Goal: Task Accomplishment & Management: Use online tool/utility

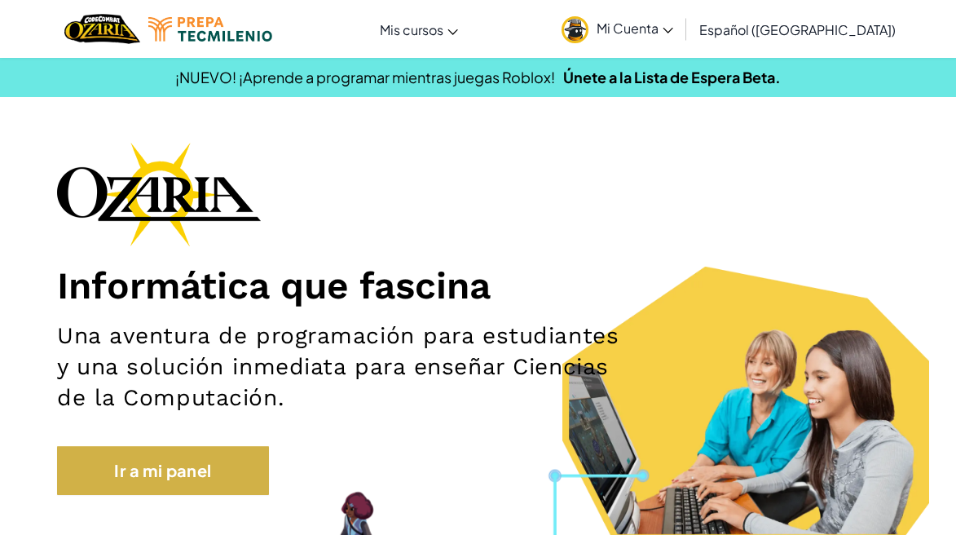
click at [227, 457] on link "Ir a mi panel" at bounding box center [163, 470] width 212 height 49
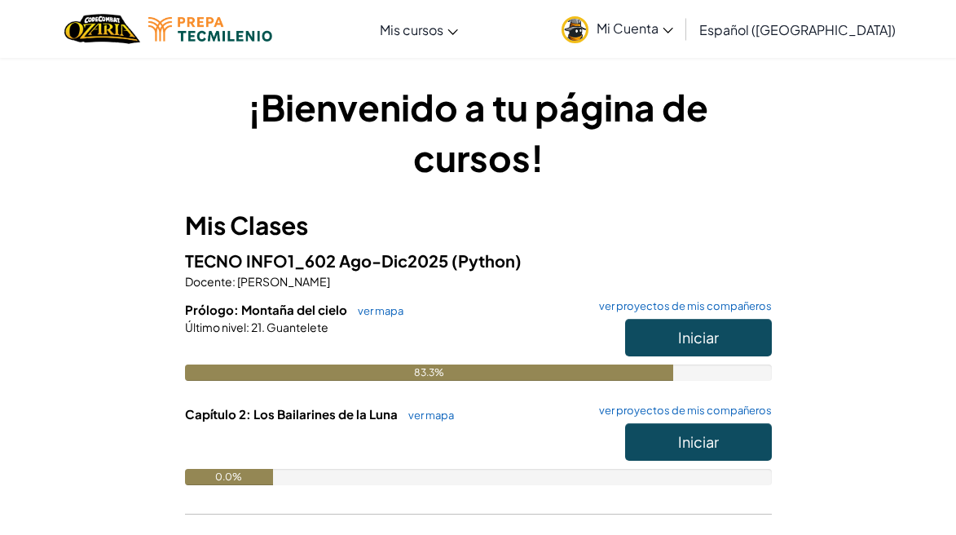
click at [641, 348] on button "Iniciar" at bounding box center [698, 337] width 147 height 37
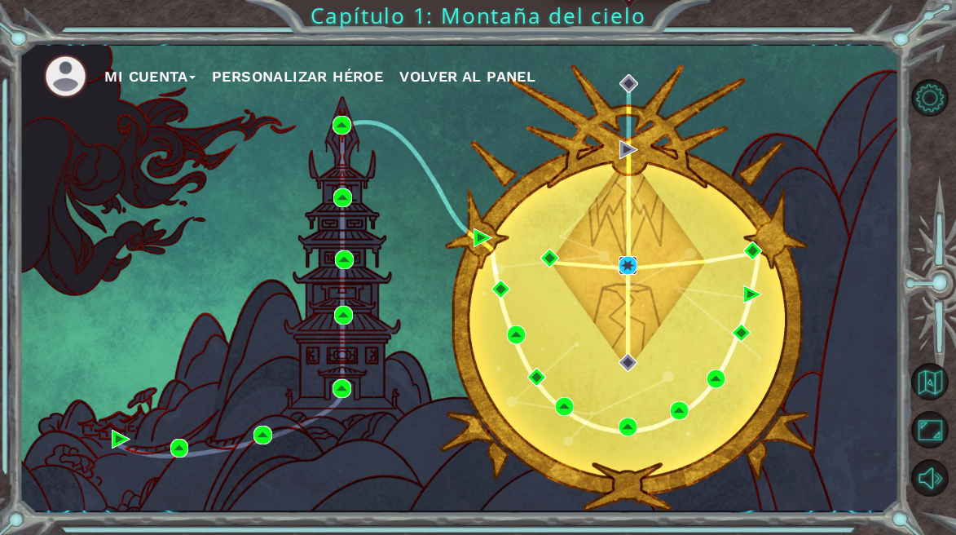
click at [624, 269] on img at bounding box center [628, 265] width 19 height 19
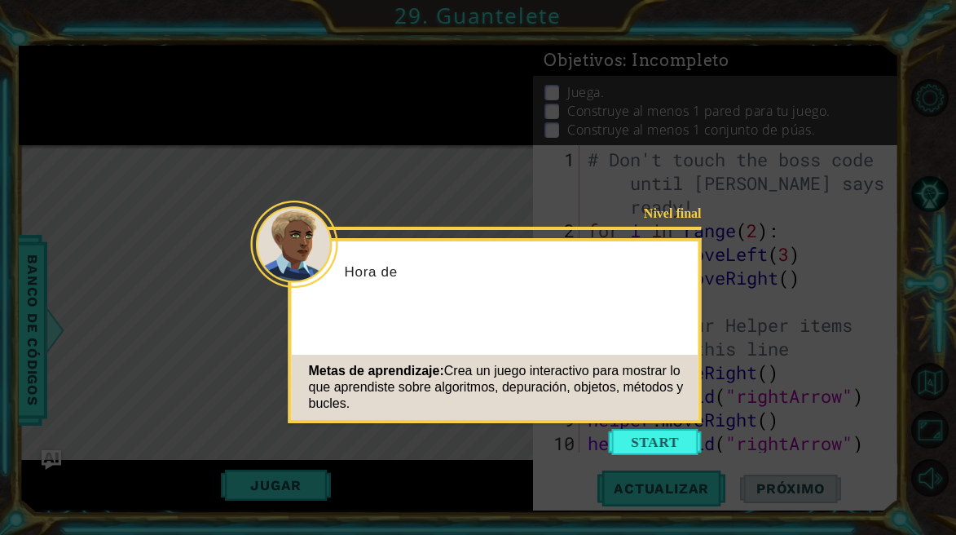
scroll to position [118, 0]
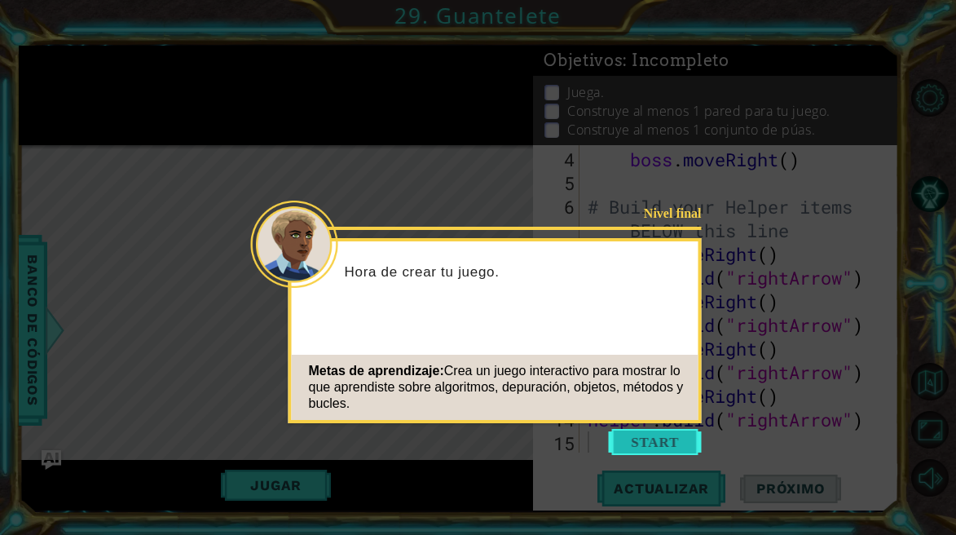
click at [642, 437] on button "Start" at bounding box center [655, 442] width 93 height 26
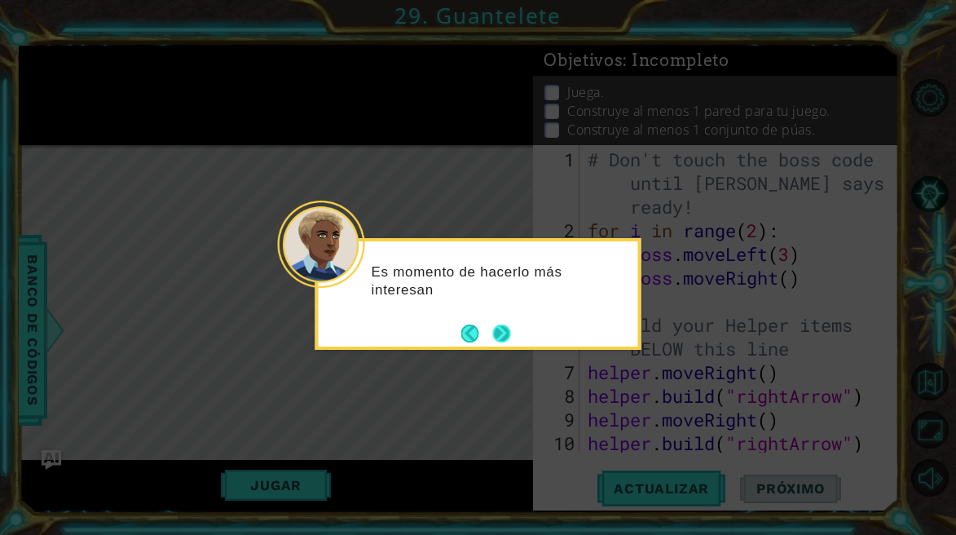
click at [501, 335] on button "Next" at bounding box center [501, 333] width 19 height 19
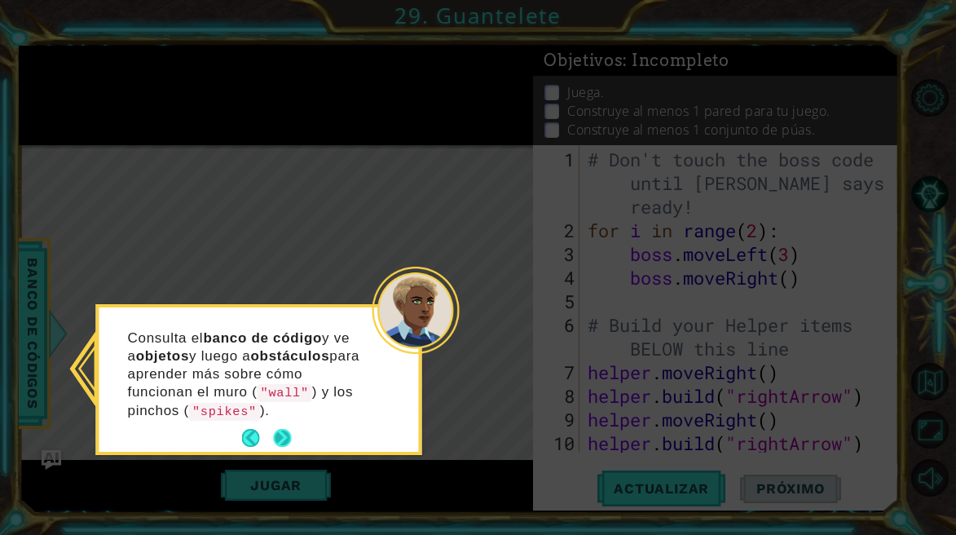
click at [282, 435] on button "Next" at bounding box center [282, 438] width 19 height 19
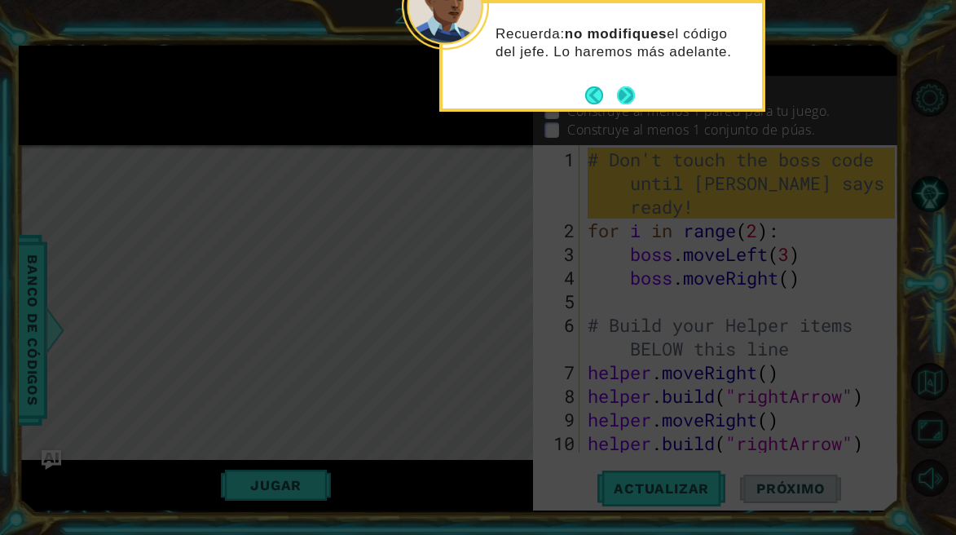
click at [634, 97] on button "Next" at bounding box center [626, 95] width 19 height 19
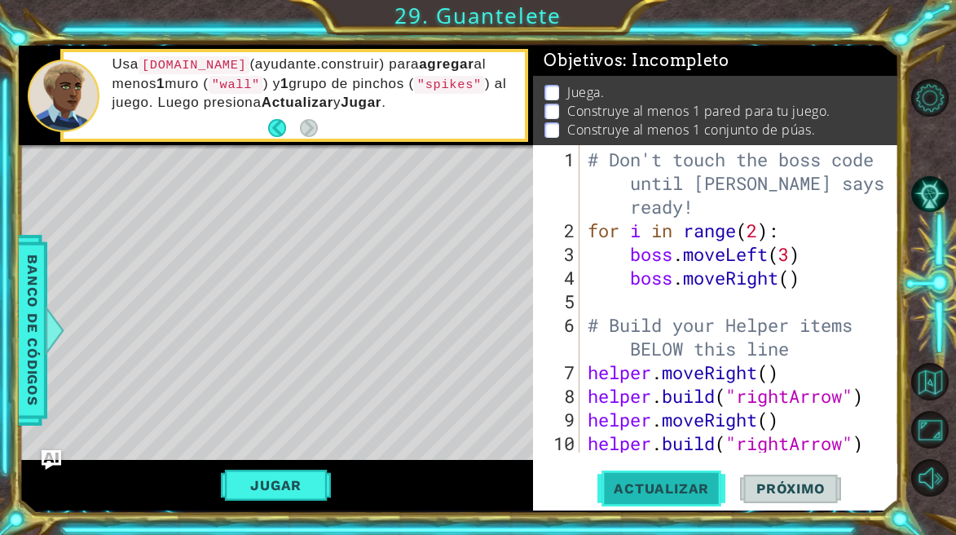
click at [666, 491] on span "Actualizar" at bounding box center [661, 488] width 128 height 16
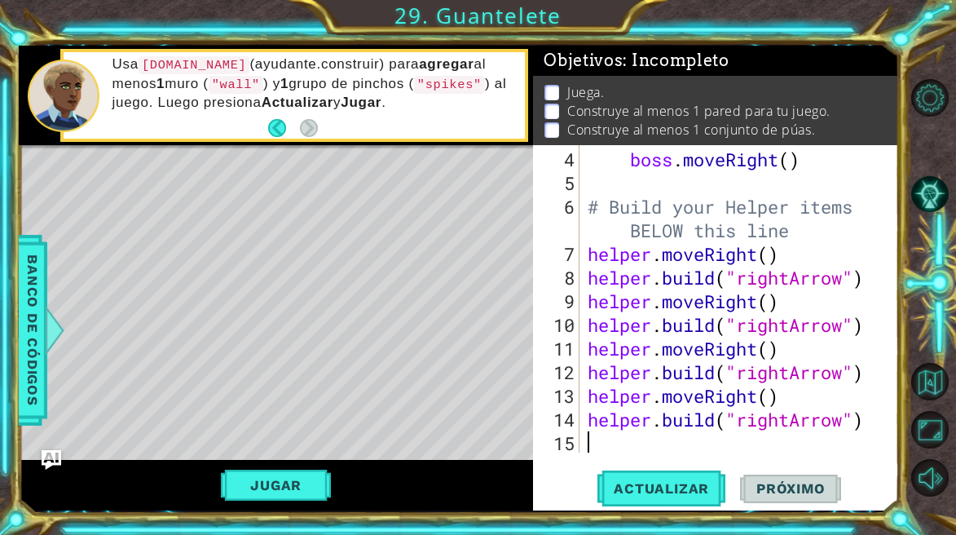
click at [680, 455] on div "4 5 6 7 8 9 10 11 12 13 14 15 boss . moveRight ( ) # Build your Helper items BE…" at bounding box center [715, 327] width 365 height 365
click at [689, 474] on button "Actualizar" at bounding box center [661, 488] width 128 height 37
click at [771, 404] on div "boss . moveRight ( ) # Build your Helper items BELOW this line helper . moveRig…" at bounding box center [743, 325] width 319 height 355
click at [770, 350] on div "boss . moveRight ( ) # Build your Helper items BELOW this line helper . moveRig…" at bounding box center [743, 325] width 319 height 355
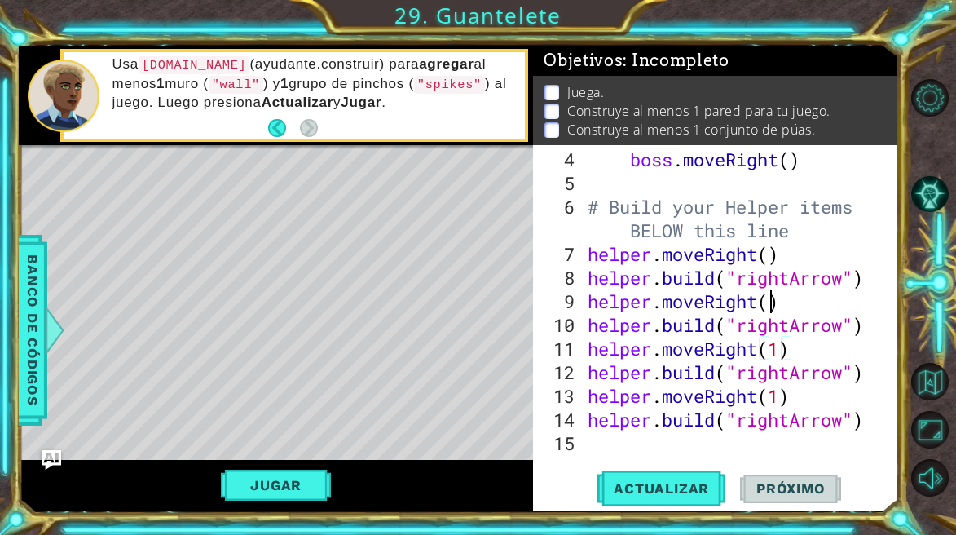
click at [773, 299] on div "boss . moveRight ( ) # Build your Helper items BELOW this line helper . moveRig…" at bounding box center [743, 325] width 319 height 355
click at [769, 258] on div "boss . moveRight ( ) # Build your Helper items BELOW this line helper . moveRig…" at bounding box center [743, 325] width 319 height 355
type textarea "helper.moveRight(1)"
click at [651, 492] on span "Actualizar" at bounding box center [661, 488] width 128 height 16
click at [720, 442] on div "boss . moveRight ( ) # Build your Helper items BELOW this line helper . moveRig…" at bounding box center [743, 325] width 319 height 355
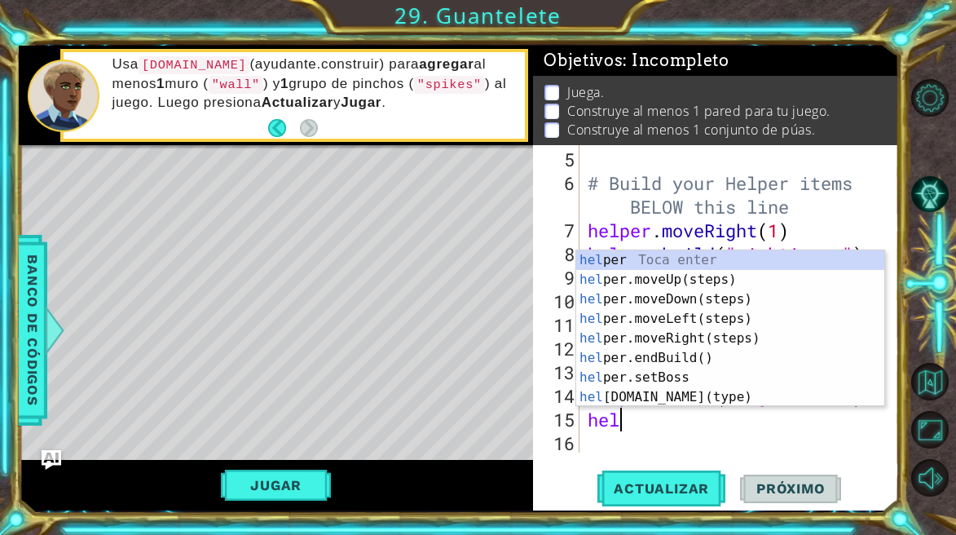
scroll to position [0, 1]
type textarea "help"
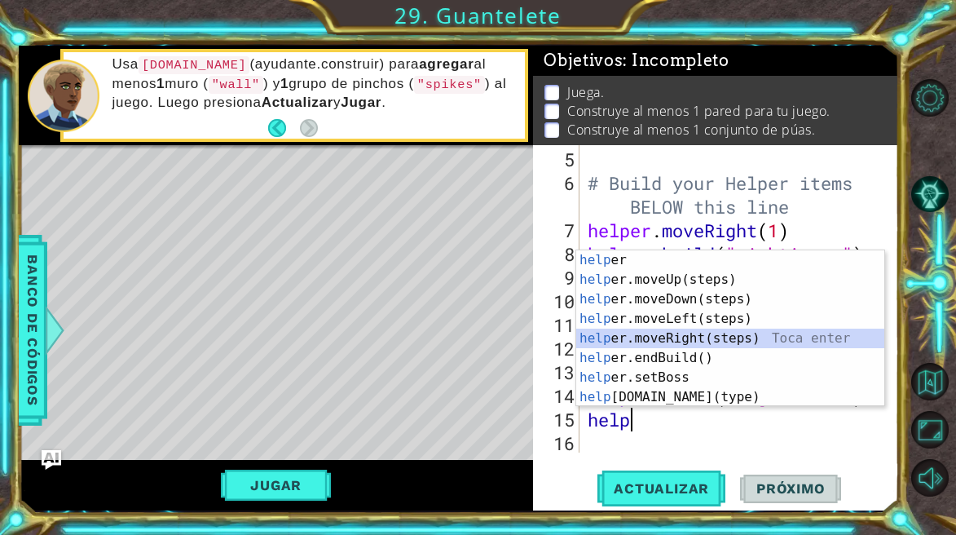
click at [691, 337] on div "help [PERSON_NAME] enter help er.moveUp(steps) Toca enter help er.moveDown(step…" at bounding box center [730, 348] width 308 height 196
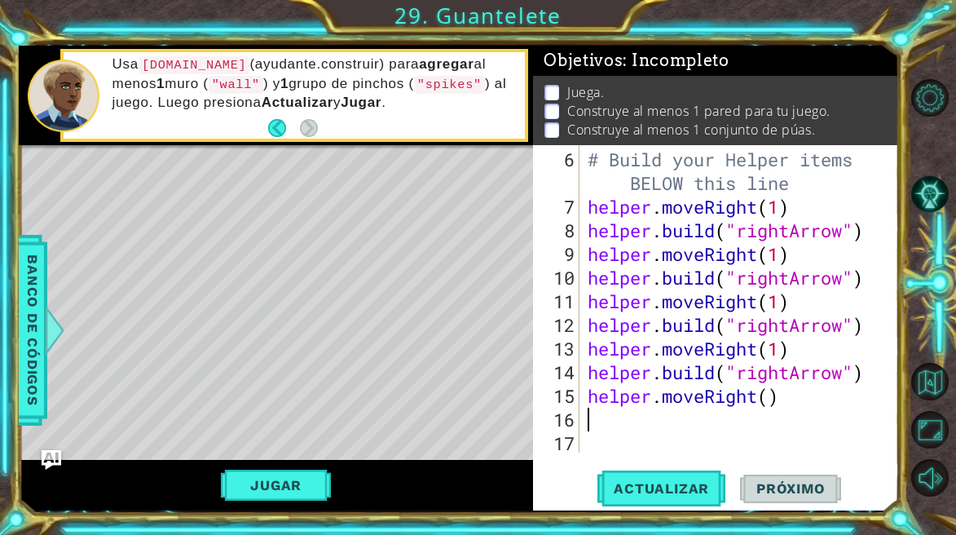
type textarea "he"
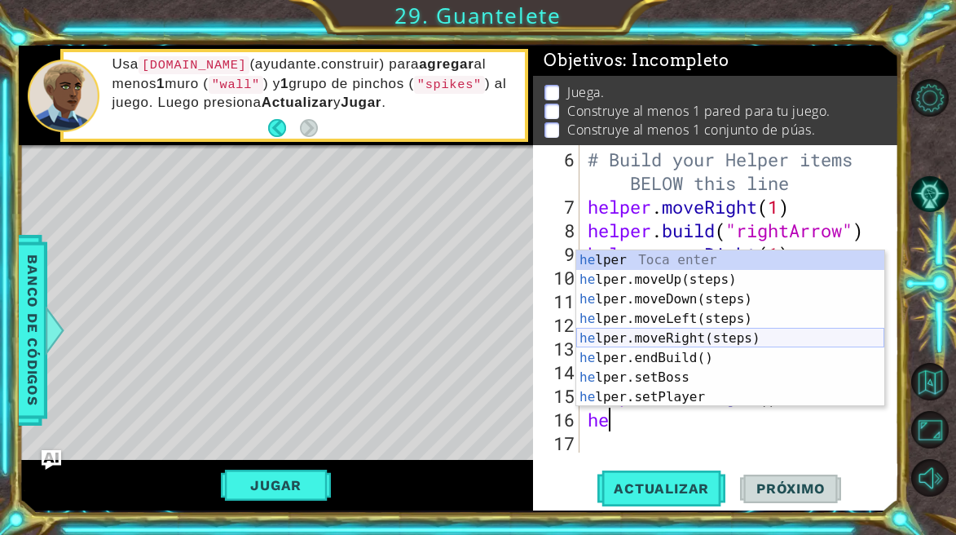
click at [717, 341] on div "he lper Toca enter he lper.moveUp(steps) Toca enter he lper.moveDown(steps) Toc…" at bounding box center [730, 348] width 308 height 196
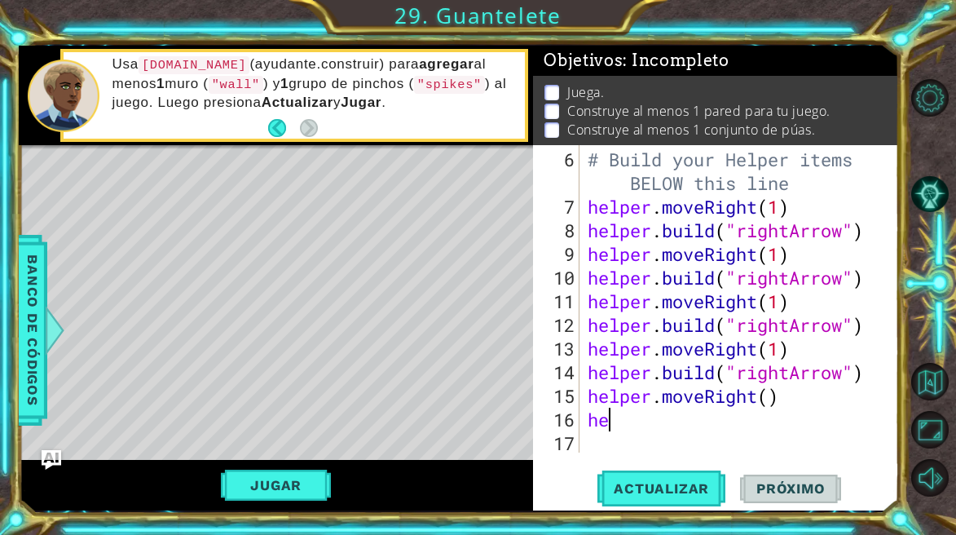
scroll to position [189, 0]
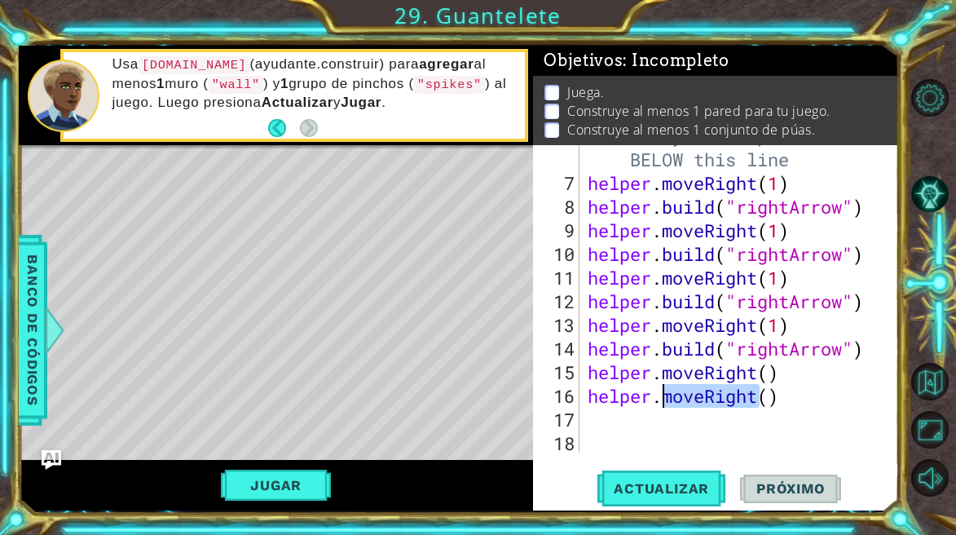
drag, startPoint x: 759, startPoint y: 398, endPoint x: 668, endPoint y: 398, distance: 91.3
click at [668, 399] on div "# Build your Helper items BELOW this line helper . moveRight ( 1 ) helper . bui…" at bounding box center [743, 313] width 319 height 378
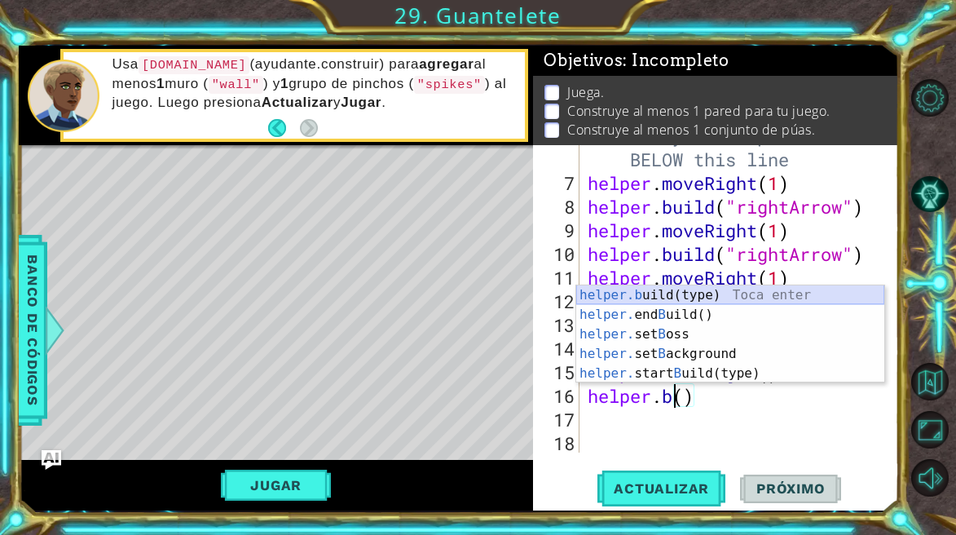
click at [707, 293] on div "helper.b uild(type) Toca enter helper. end B uild() Toca enter helper. set B os…" at bounding box center [730, 353] width 308 height 137
type textarea "[DOMAIN_NAME]("wall")"
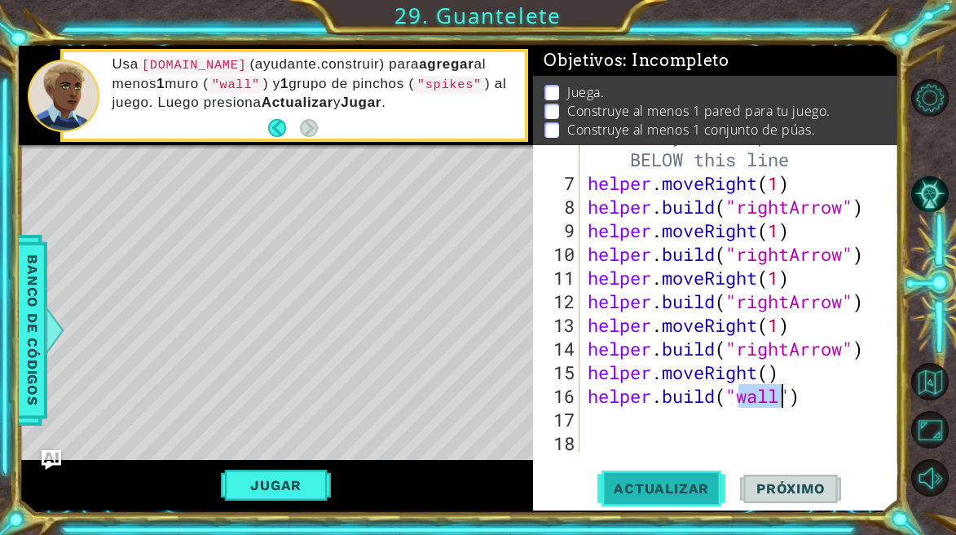
click at [698, 486] on span "Actualizar" at bounding box center [661, 488] width 128 height 16
click at [726, 425] on div "# Build your Helper items BELOW this line helper . moveRight ( 1 ) helper . bui…" at bounding box center [743, 313] width 319 height 378
click at [669, 430] on div "# Build your Helper items BELOW this line helper . moveRight ( 1 ) helper . bui…" at bounding box center [743, 313] width 319 height 378
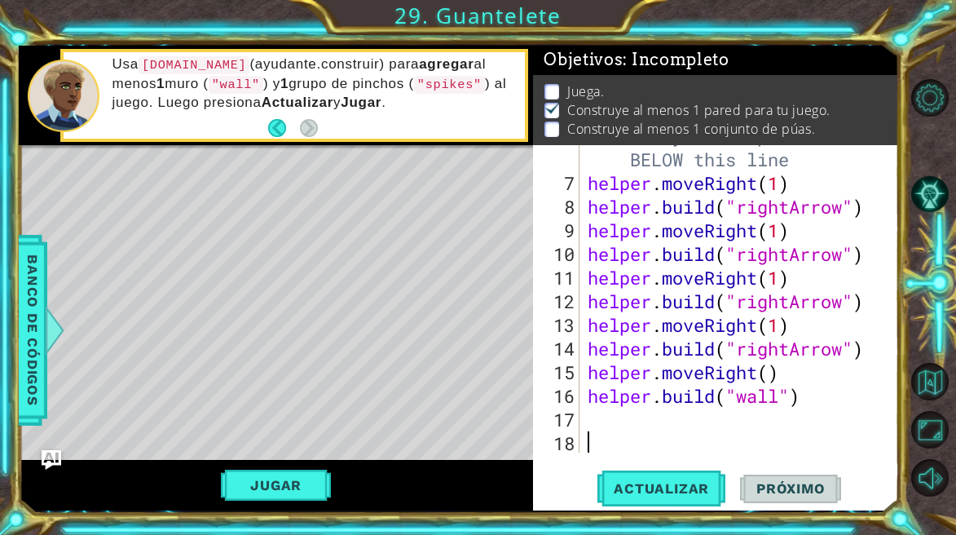
click at [668, 416] on div "# Build your Helper items BELOW this line helper . moveRight ( 1 ) helper . bui…" at bounding box center [743, 313] width 319 height 378
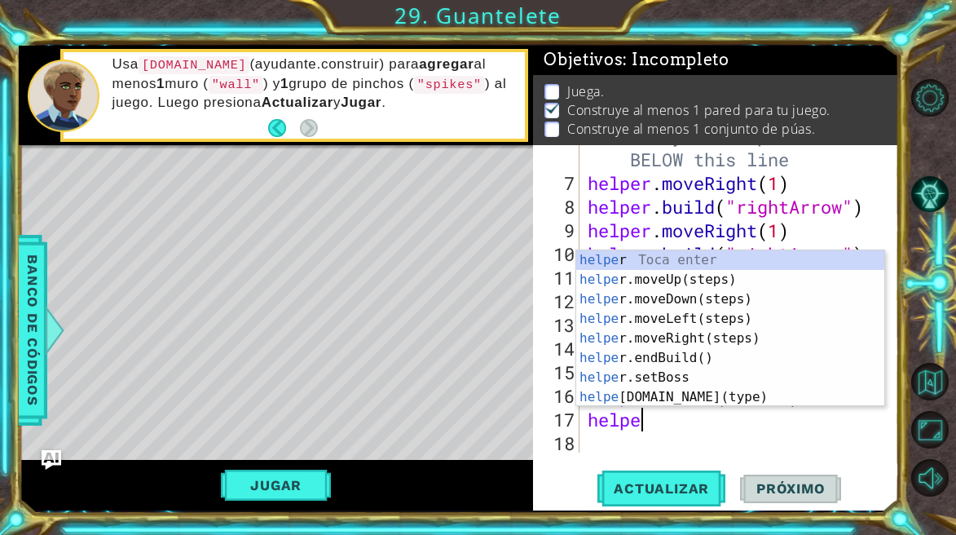
type textarea "helper"
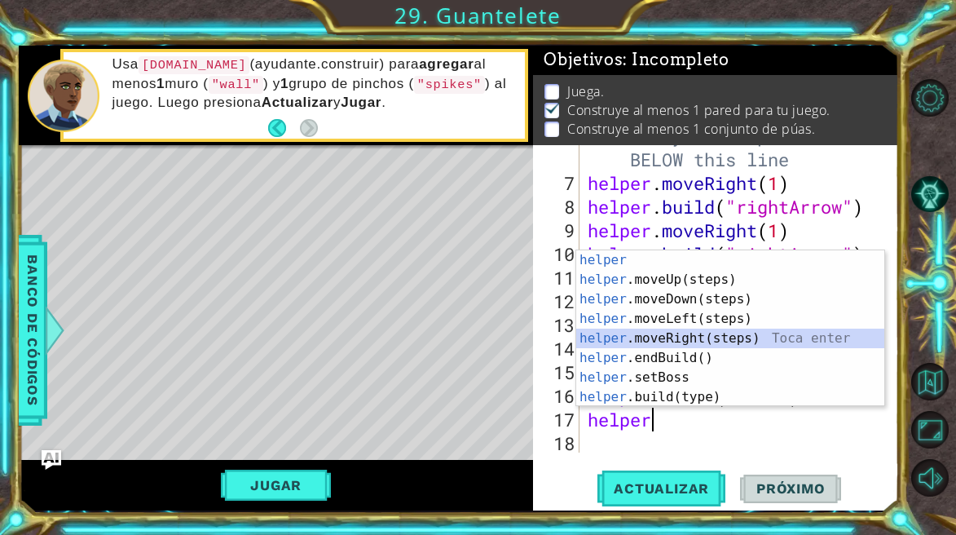
click at [668, 337] on div "helper Toca enter helper .moveUp(steps) Toca enter helper .moveDown(steps) Toca…" at bounding box center [730, 348] width 308 height 196
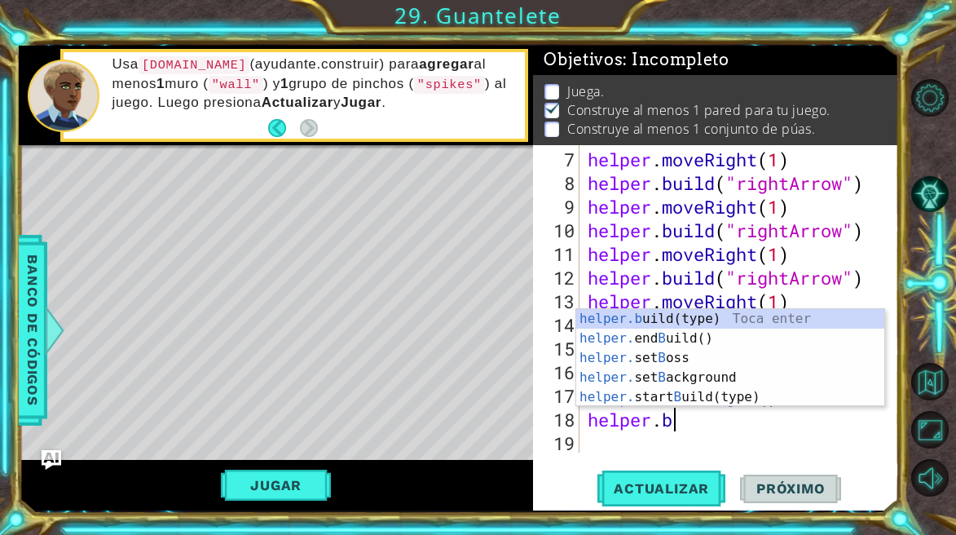
scroll to position [0, 3]
click at [668, 321] on div "helper.b uild(type) Toca enter helper. end B uild() Toca enter helper. set B os…" at bounding box center [730, 377] width 308 height 137
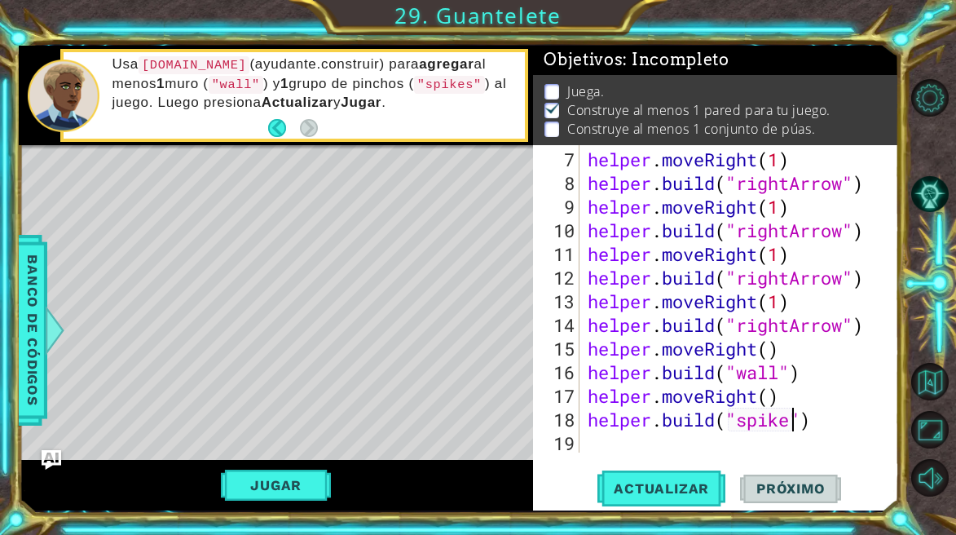
scroll to position [0, 10]
type textarea "[DOMAIN_NAME]("spikes")"
click at [685, 486] on span "Actualizar" at bounding box center [661, 488] width 128 height 16
click at [682, 458] on div "[DOMAIN_NAME]("spikes") 7 8 9 10 11 12 13 14 15 16 17 18 19 helper . moveRight …" at bounding box center [715, 327] width 365 height 365
click at [682, 452] on div "helper . moveRight ( 1 ) helper . build ( "rightArrow" ) helper . moveRight ( 1…" at bounding box center [743, 325] width 319 height 355
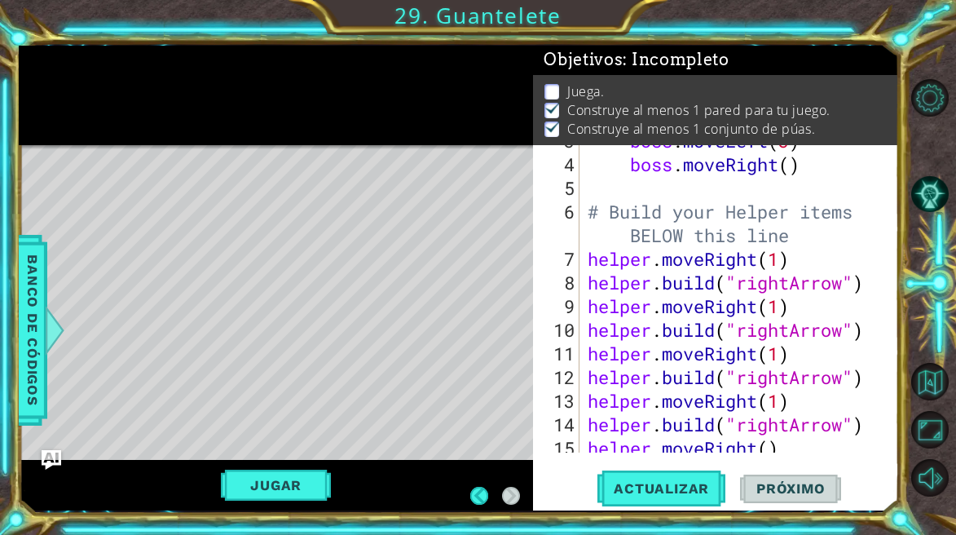
scroll to position [0, 0]
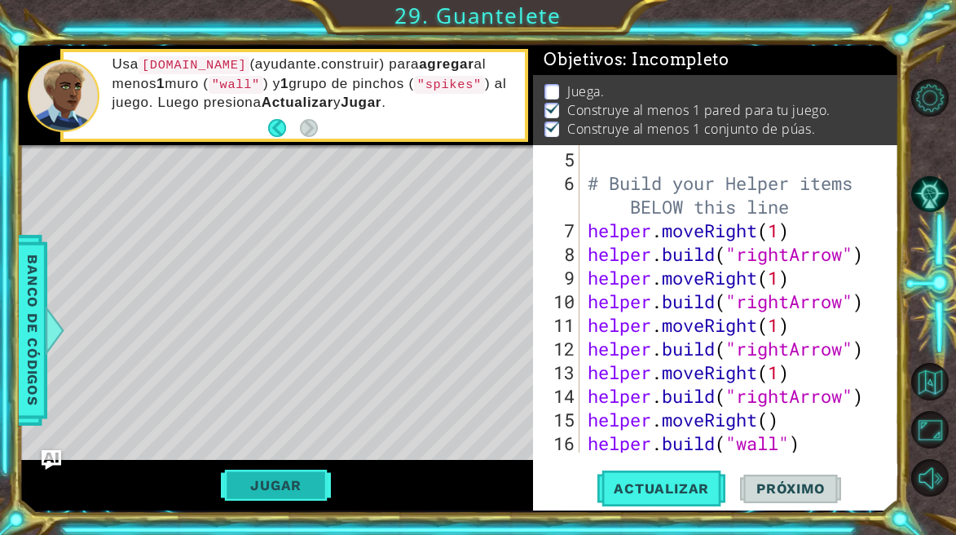
click at [268, 494] on button "Jugar" at bounding box center [276, 484] width 110 height 31
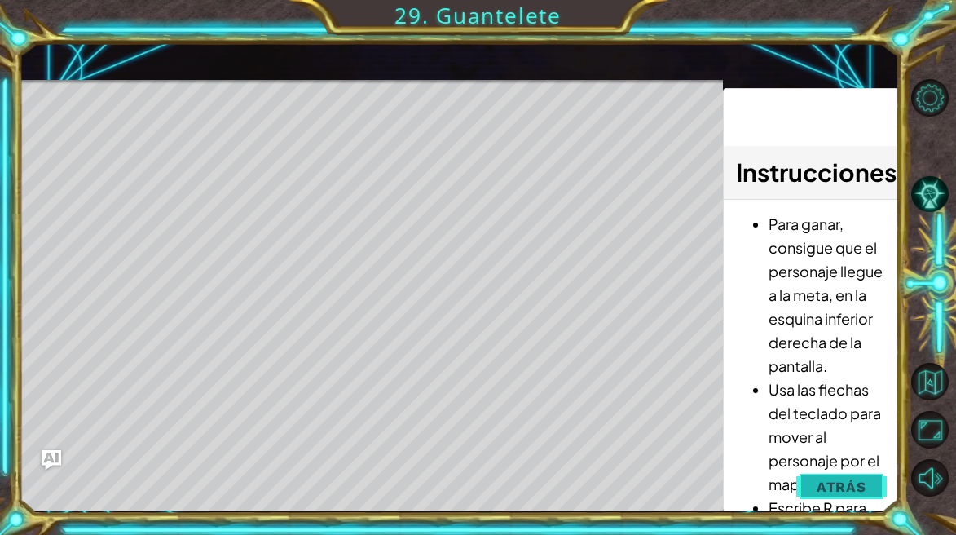
click at [822, 484] on span "Atrás" at bounding box center [842, 486] width 50 height 16
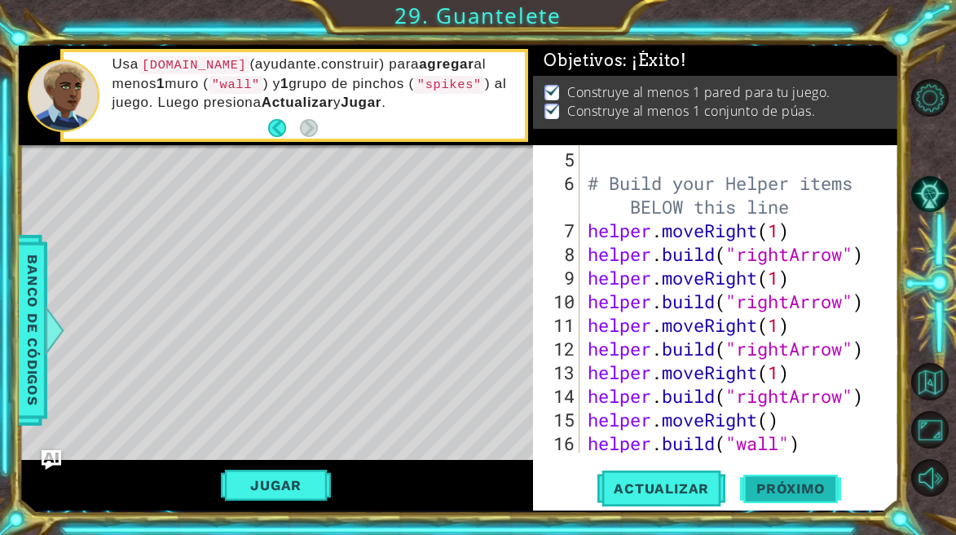
click at [818, 487] on span "Próximo" at bounding box center [790, 490] width 101 height 16
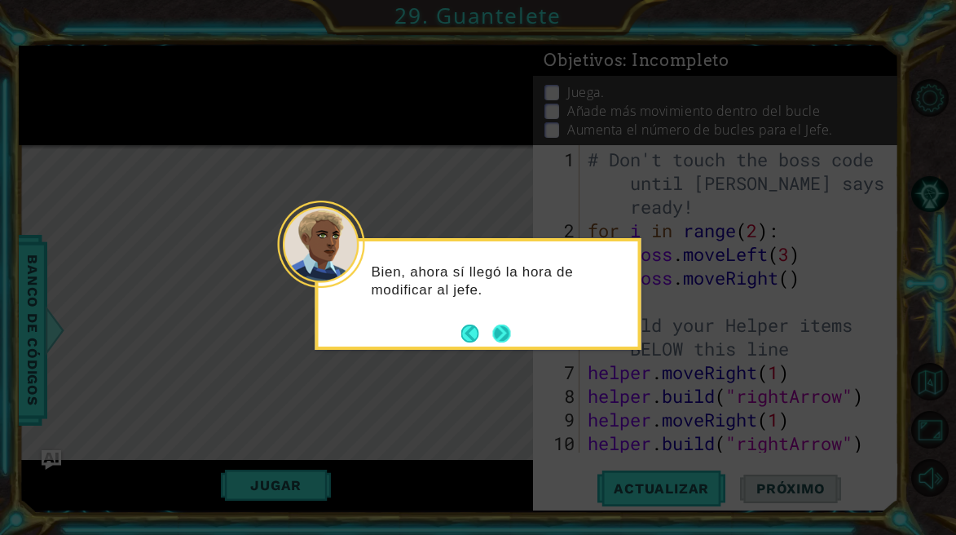
click at [509, 337] on button "Next" at bounding box center [501, 333] width 18 height 18
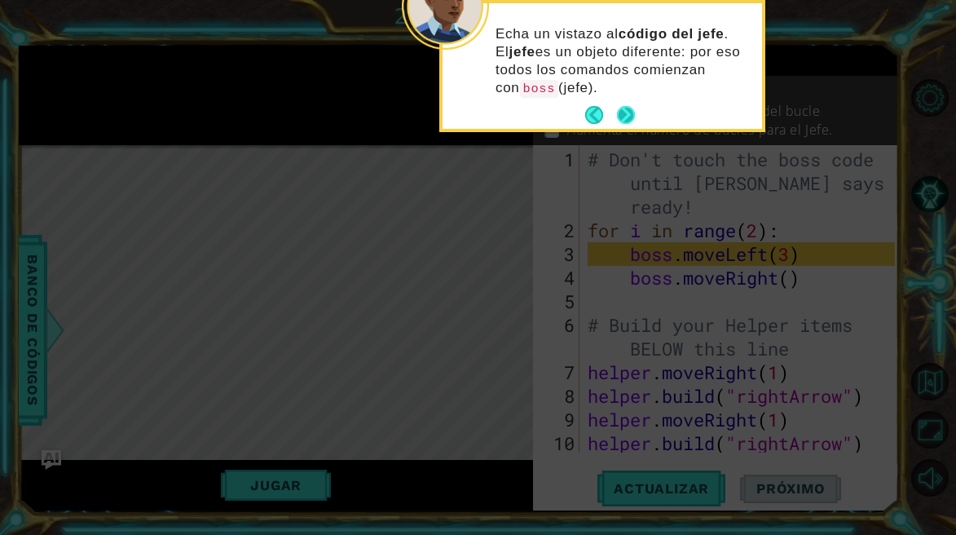
click at [626, 109] on button "Next" at bounding box center [626, 115] width 19 height 19
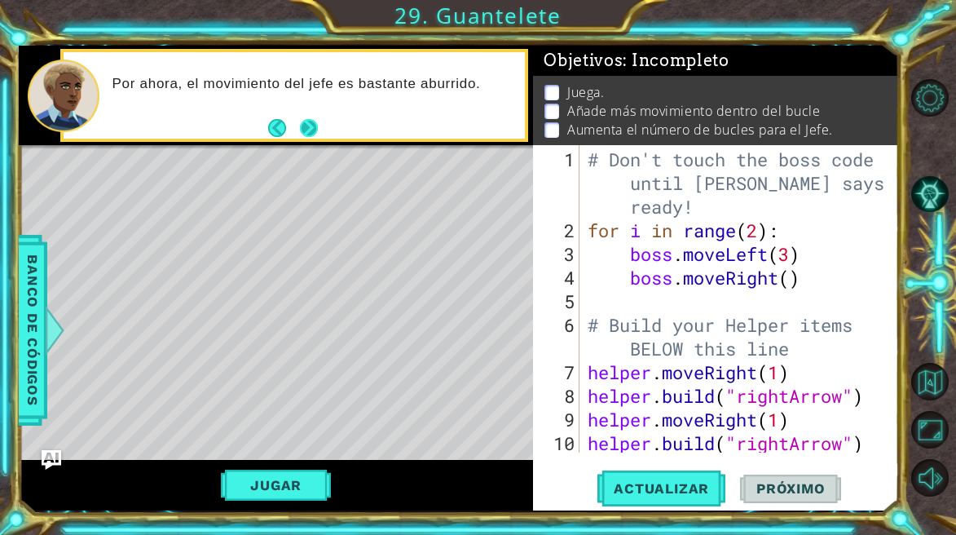
click at [318, 128] on button "Next" at bounding box center [309, 127] width 18 height 18
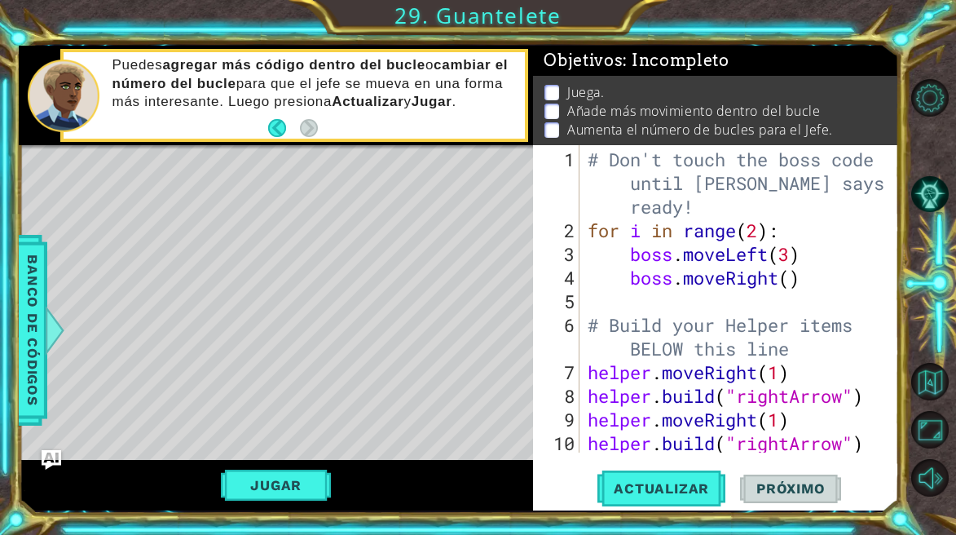
click at [795, 281] on div "# Don't touch the boss code until [PERSON_NAME] says you're ready! for i in ran…" at bounding box center [743, 349] width 319 height 402
click at [702, 482] on span "Actualizar" at bounding box center [661, 488] width 128 height 16
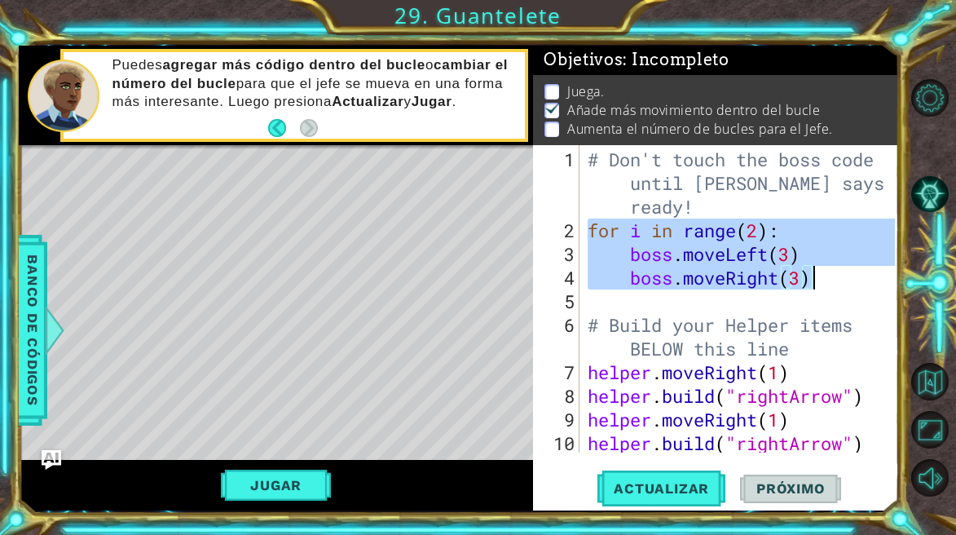
drag, startPoint x: 588, startPoint y: 228, endPoint x: 831, endPoint y: 277, distance: 247.8
click at [831, 277] on div "# Don't touch the boss code until [PERSON_NAME] says you're ready! for i in ran…" at bounding box center [743, 349] width 319 height 402
type textarea "boss.moveLeft(3) boss.moveRight(3)"
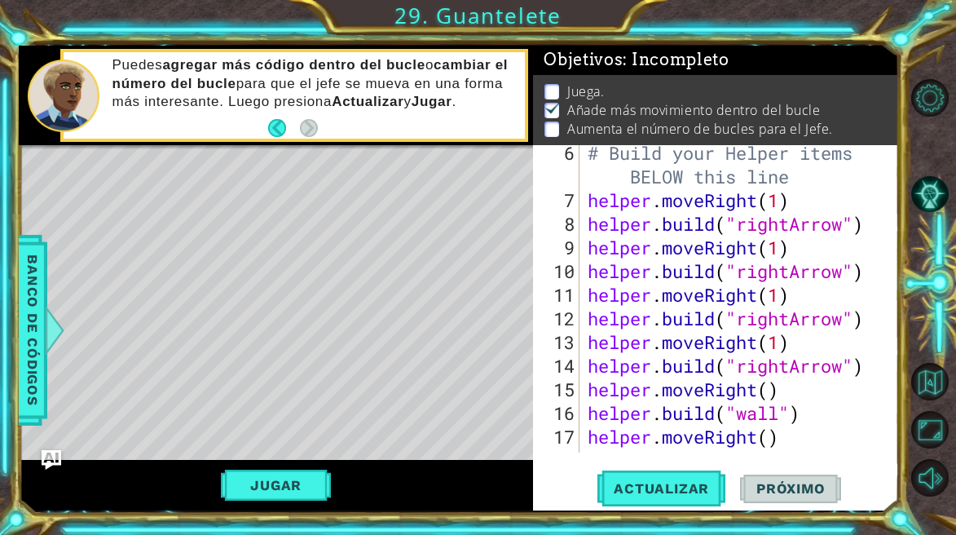
scroll to position [213, 0]
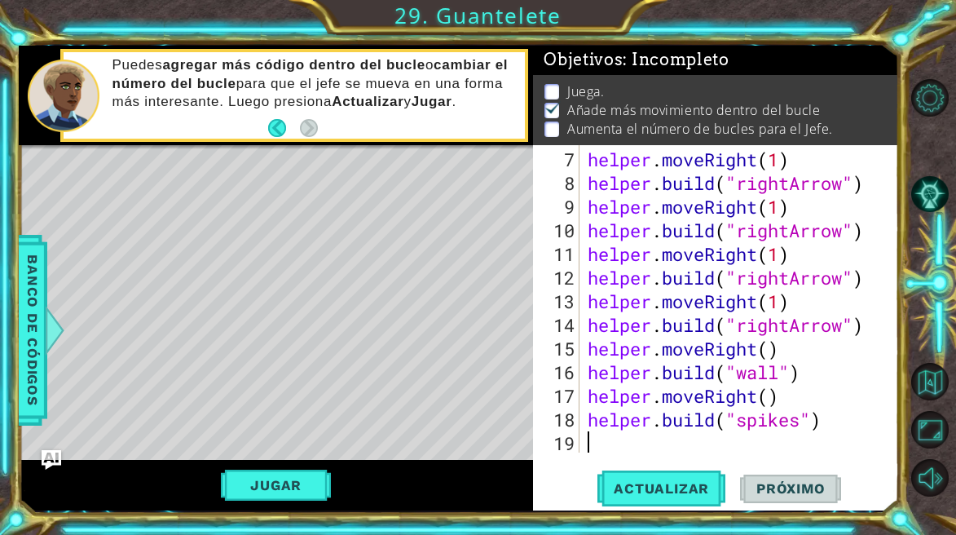
click at [620, 447] on div "helper . moveRight ( 1 ) helper . build ( "rightArrow" ) helper . moveRight ( 1…" at bounding box center [743, 325] width 319 height 355
paste textarea "boss.moveRight(3)"
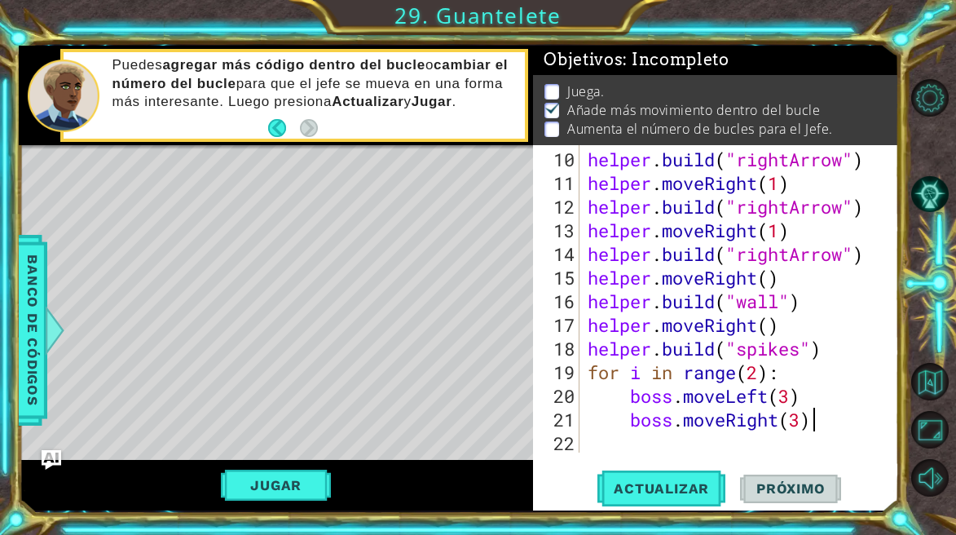
scroll to position [284, 0]
click at [808, 414] on div "helper . build ( "rightArrow" ) helper . moveRight ( 1 ) helper . build ( "righ…" at bounding box center [743, 325] width 319 height 355
click at [793, 398] on div "helper . build ( "rightArrow" ) helper . moveRight ( 1 ) helper . build ( "righ…" at bounding box center [743, 325] width 319 height 355
click at [757, 369] on div "helper . build ( "rightArrow" ) helper . moveRight ( 1 ) helper . build ( "righ…" at bounding box center [743, 325] width 319 height 355
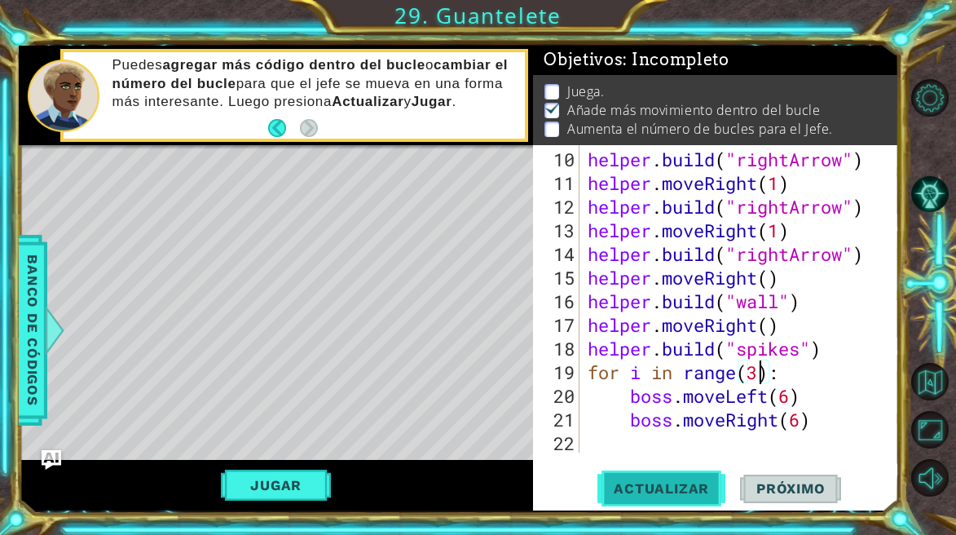
click at [690, 492] on span "Actualizar" at bounding box center [661, 488] width 128 height 16
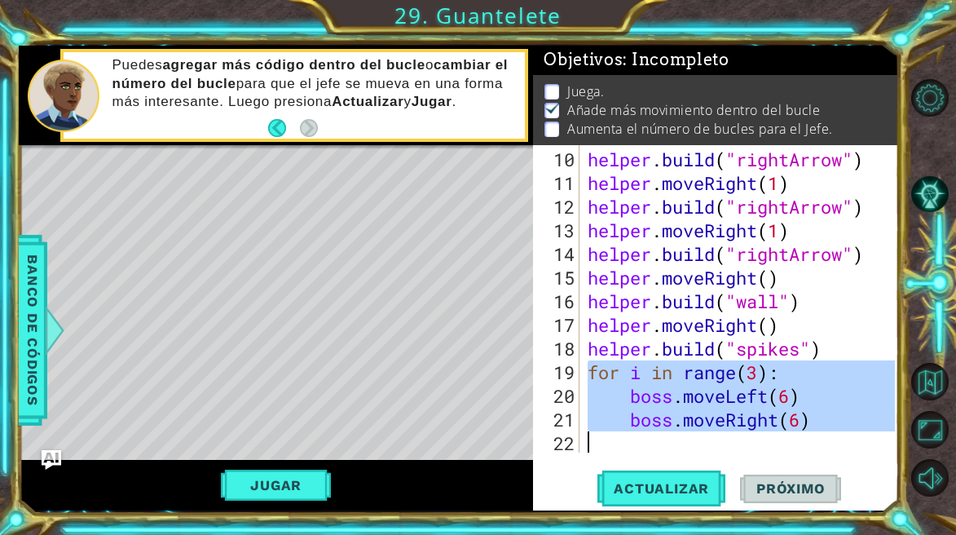
drag, startPoint x: 589, startPoint y: 378, endPoint x: 829, endPoint y: 443, distance: 248.1
click at [829, 443] on div "helper . build ( "rightArrow" ) helper . moveRight ( 1 ) helper . build ( "righ…" at bounding box center [743, 325] width 319 height 355
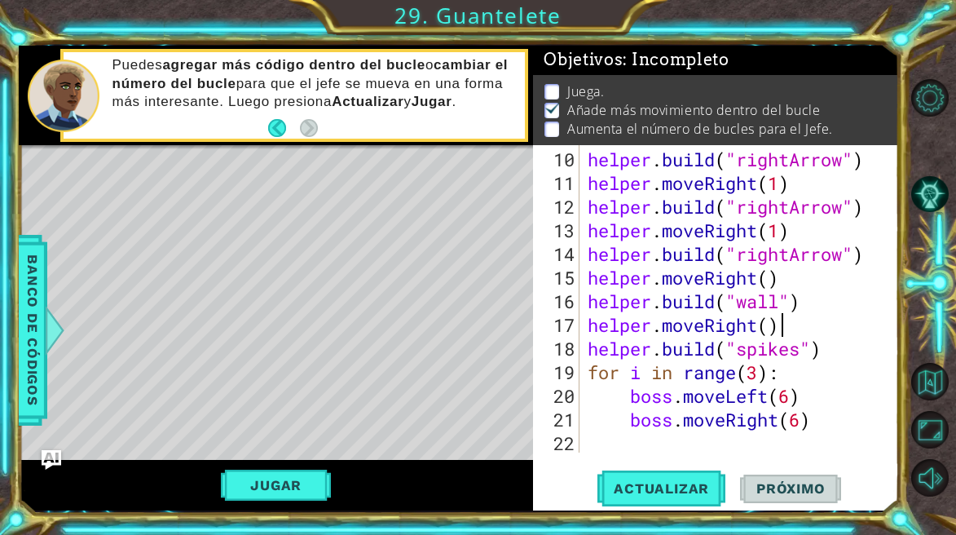
click at [844, 328] on div "helper . build ( "rightArrow" ) helper . moveRight ( 1 ) helper . build ( "righ…" at bounding box center [743, 325] width 319 height 355
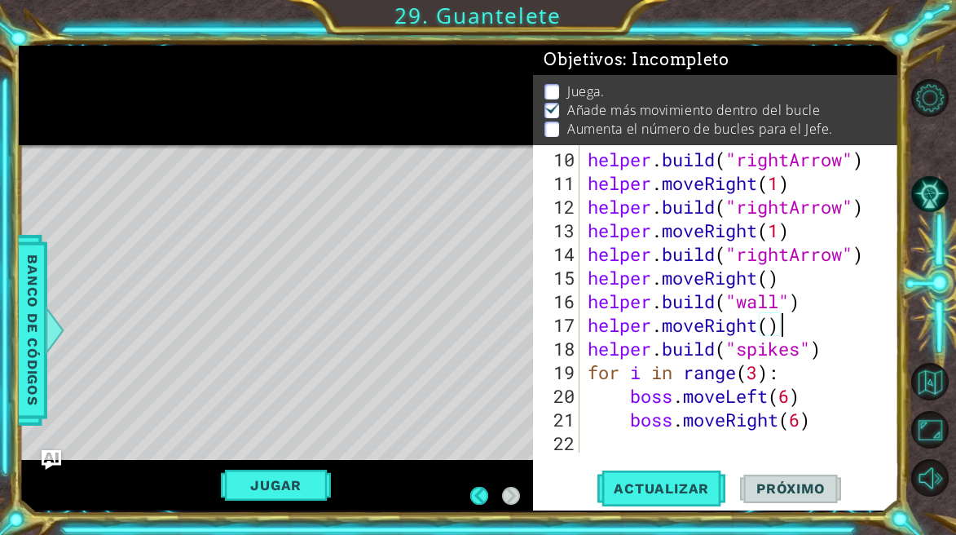
scroll to position [0, 0]
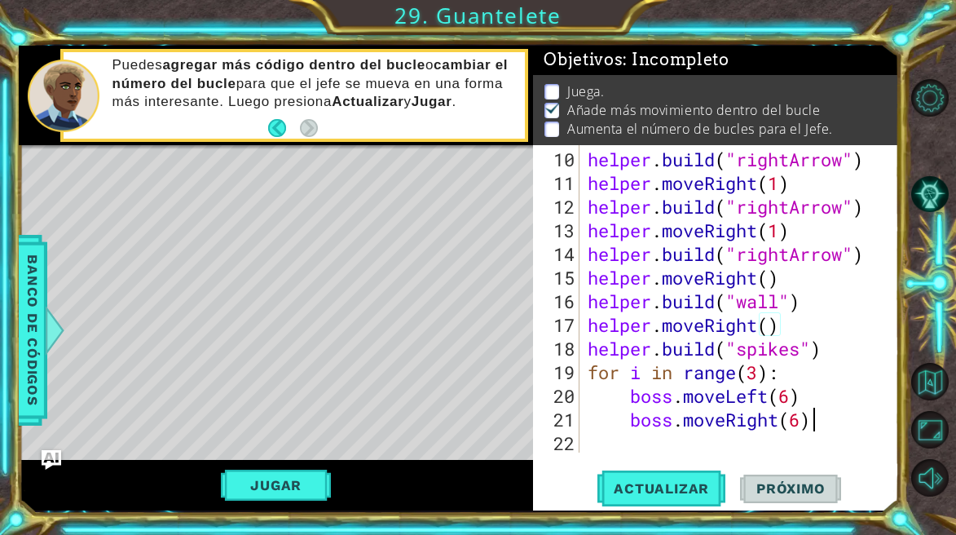
click at [813, 416] on div "helper . build ( "rightArrow" ) helper . moveRight ( 1 ) helper . build ( "righ…" at bounding box center [743, 325] width 319 height 355
type textarea "boss.moveRight(6)"
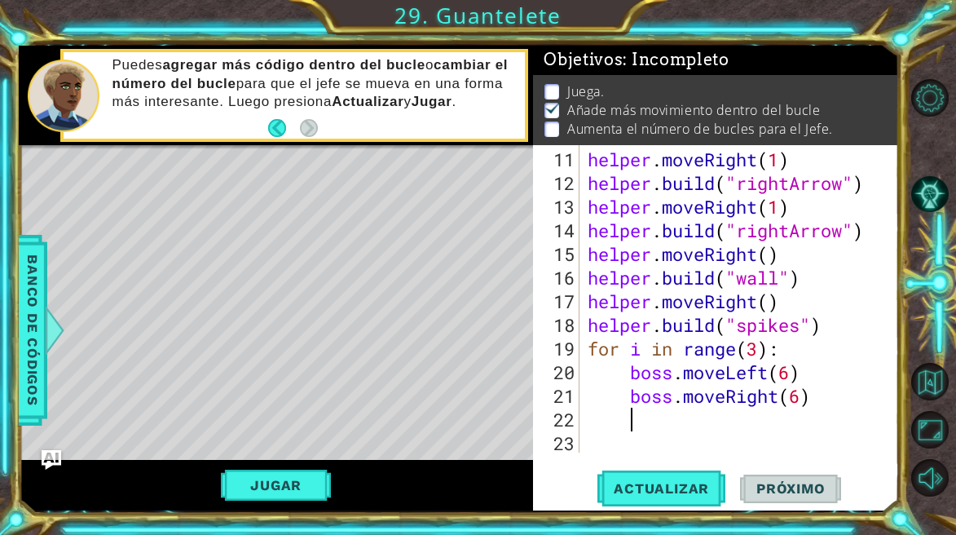
paste textarea "Code Area"
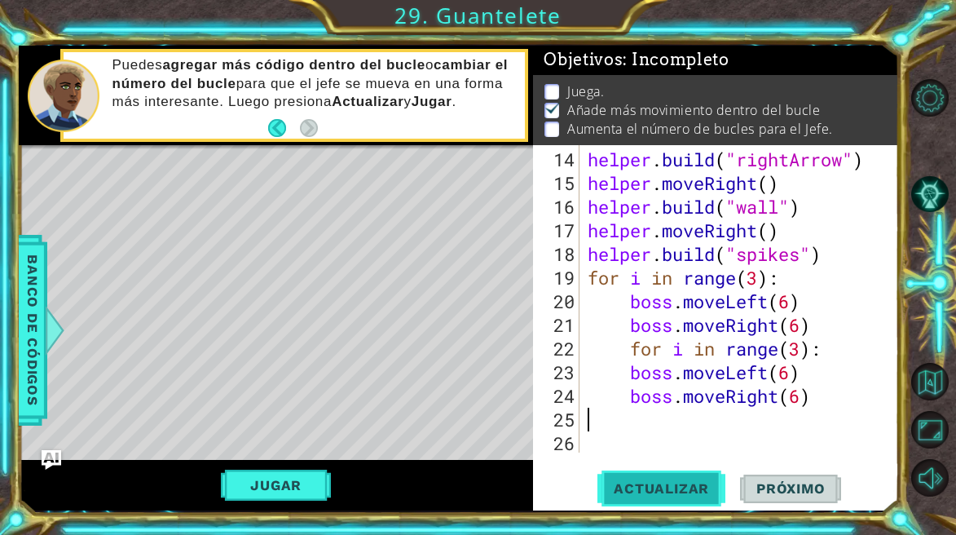
click at [677, 488] on span "Actualizar" at bounding box center [661, 488] width 128 height 16
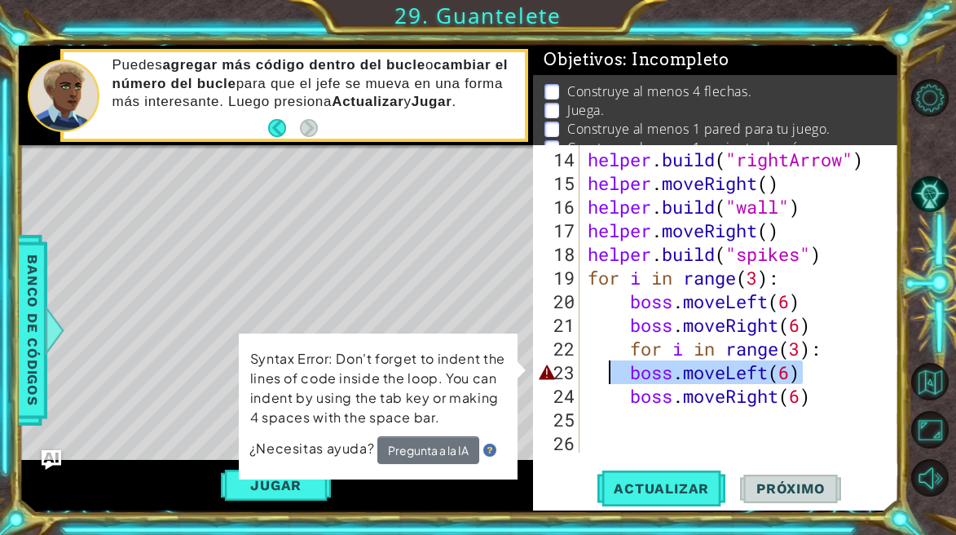
drag, startPoint x: 811, startPoint y: 372, endPoint x: 614, endPoint y: 381, distance: 197.4
click at [614, 381] on div "helper . build ( "rightArrow" ) helper . moveRight ( ) helper . build ( "wall" …" at bounding box center [743, 325] width 319 height 355
type textarea "boss.moveLeft(6)"
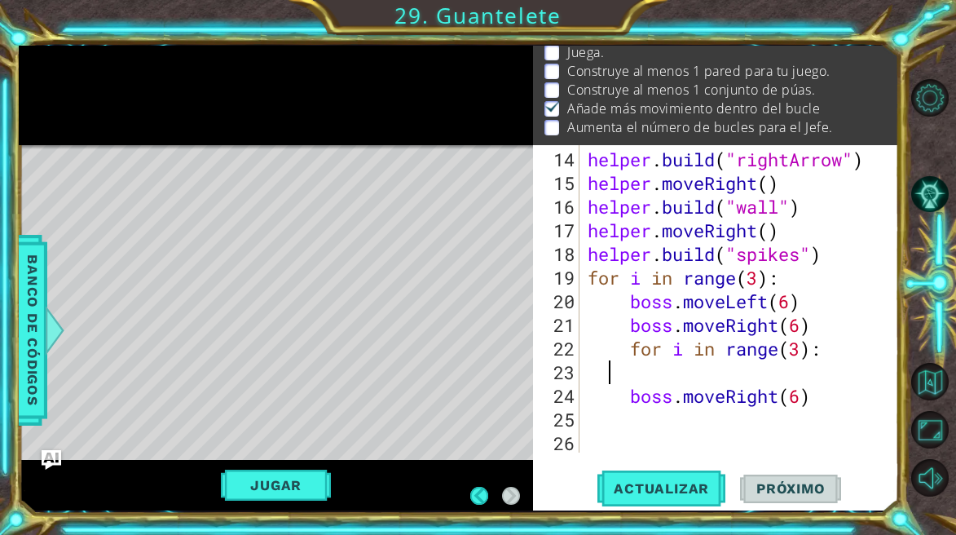
scroll to position [0, 0]
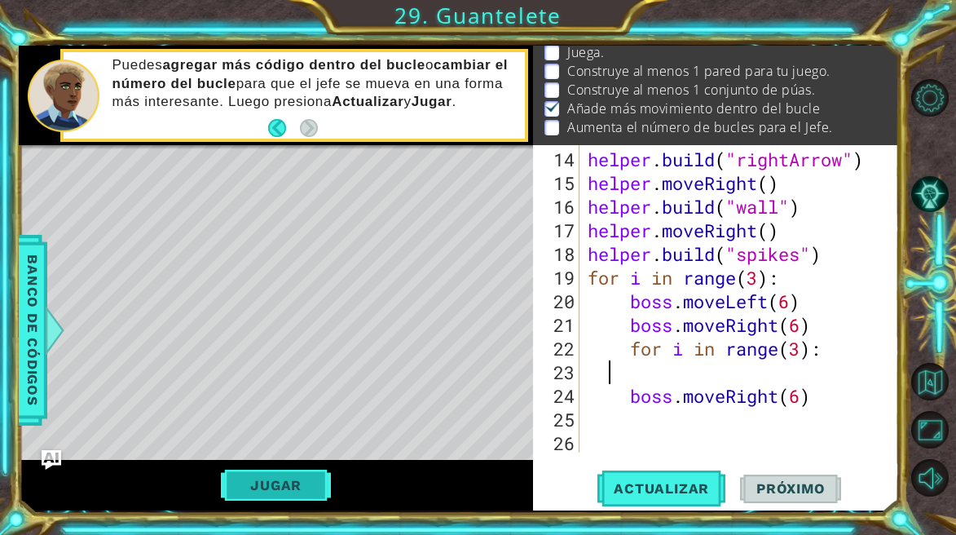
click at [268, 486] on button "Jugar" at bounding box center [276, 484] width 110 height 31
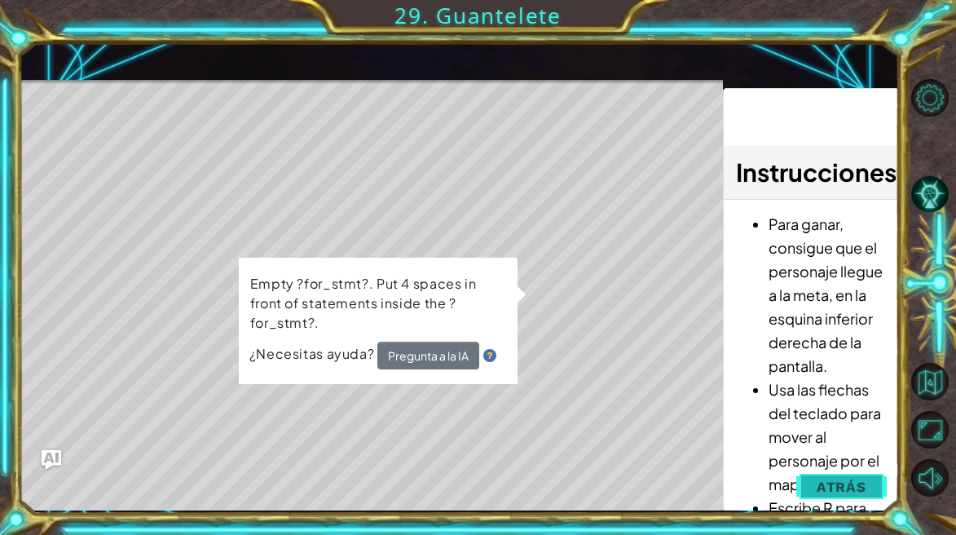
click at [828, 490] on span "Atrás" at bounding box center [842, 486] width 50 height 16
